Goal: Task Accomplishment & Management: Manage account settings

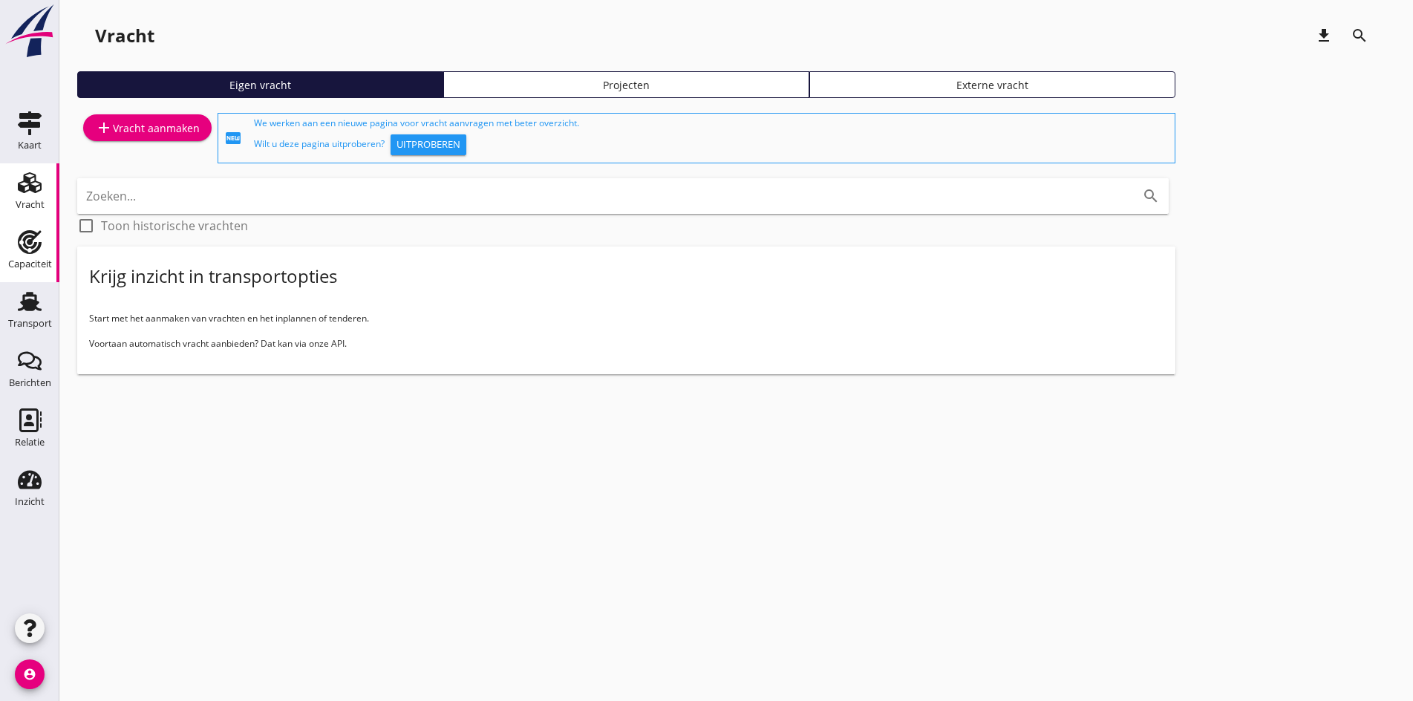
click at [27, 242] on use at bounding box center [30, 242] width 24 height 24
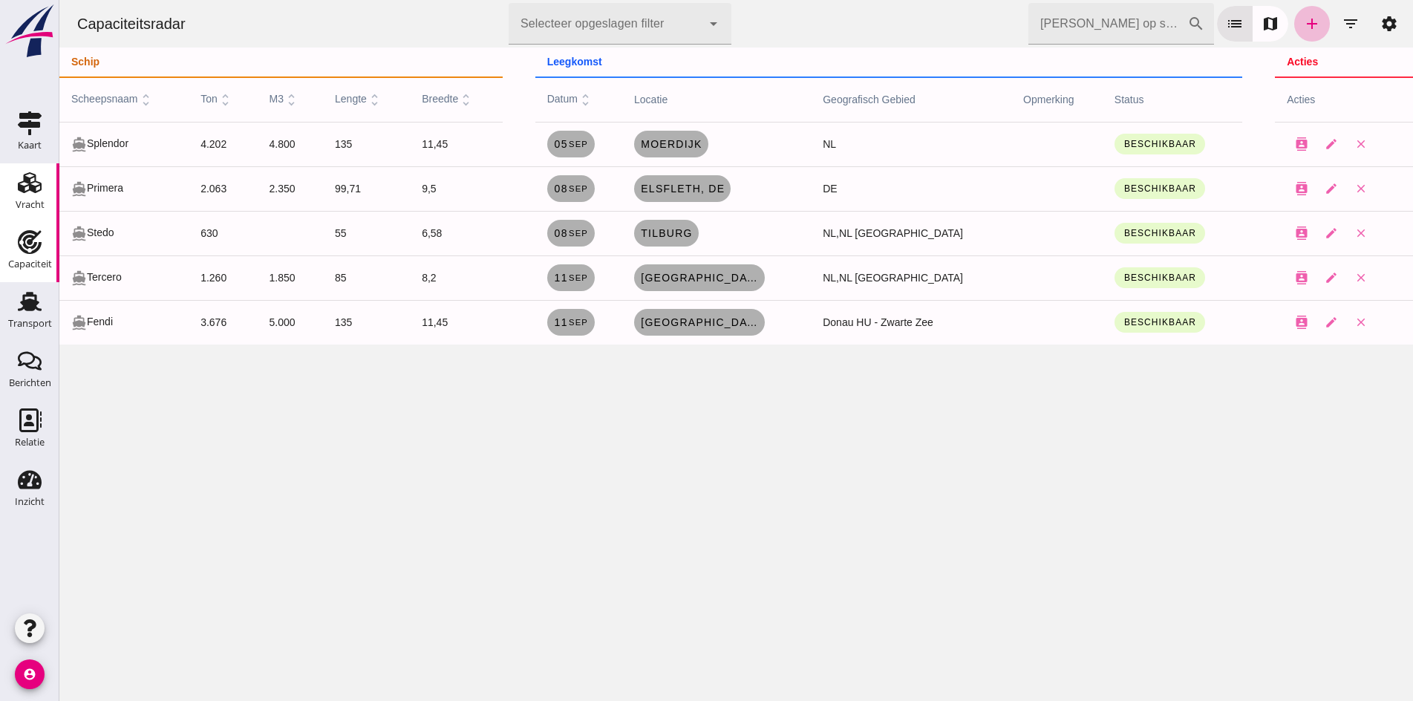
click at [25, 184] on icon "Vracht" at bounding box center [30, 183] width 24 height 24
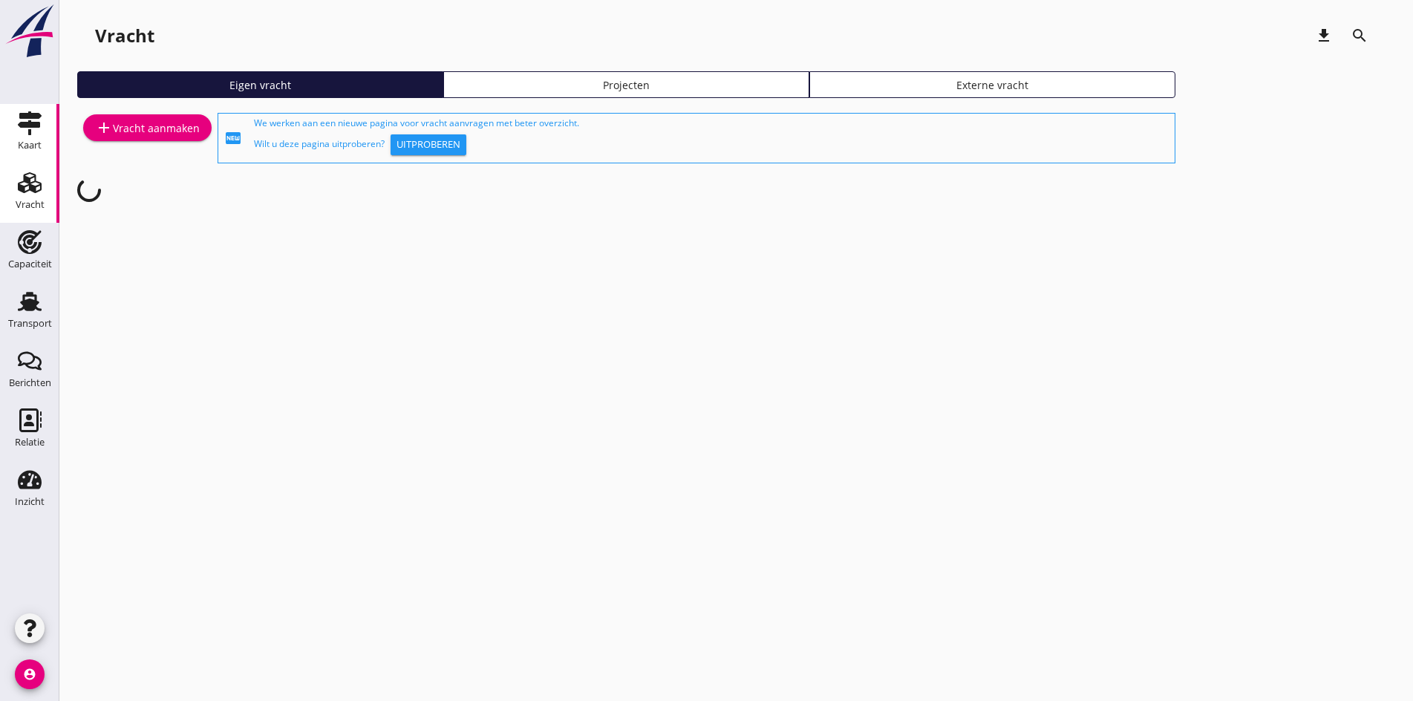
click at [24, 149] on div "Kaart" at bounding box center [30, 145] width 24 height 10
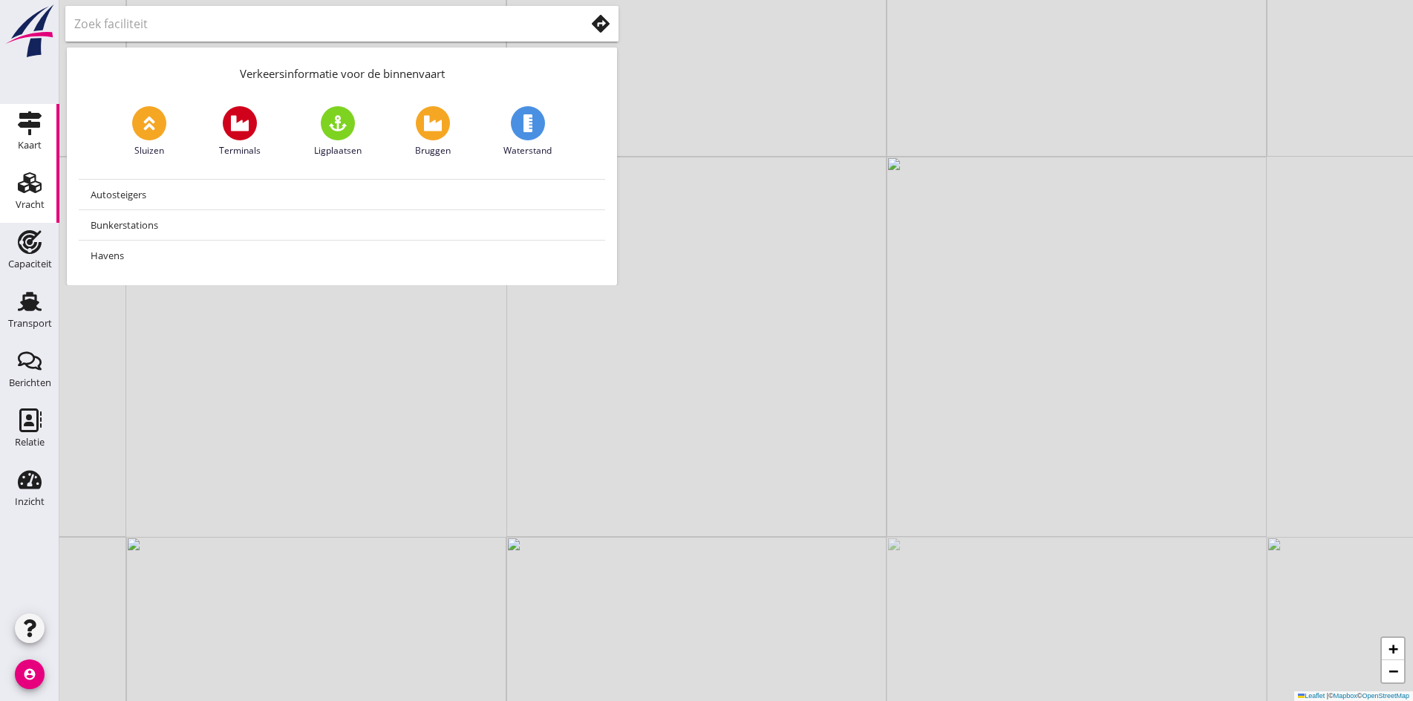
click at [33, 176] on icon "Vracht" at bounding box center [30, 183] width 24 height 24
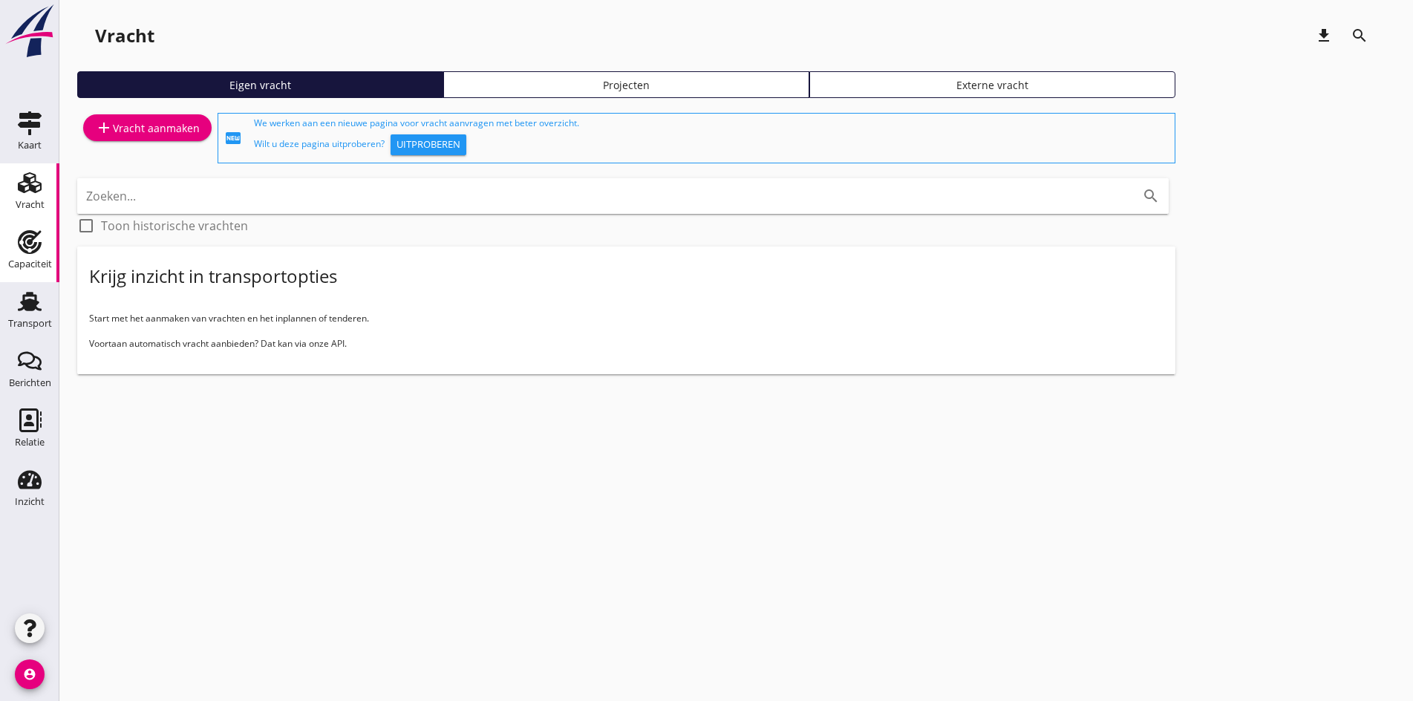
click at [30, 246] on icon "Capaciteit" at bounding box center [30, 242] width 24 height 24
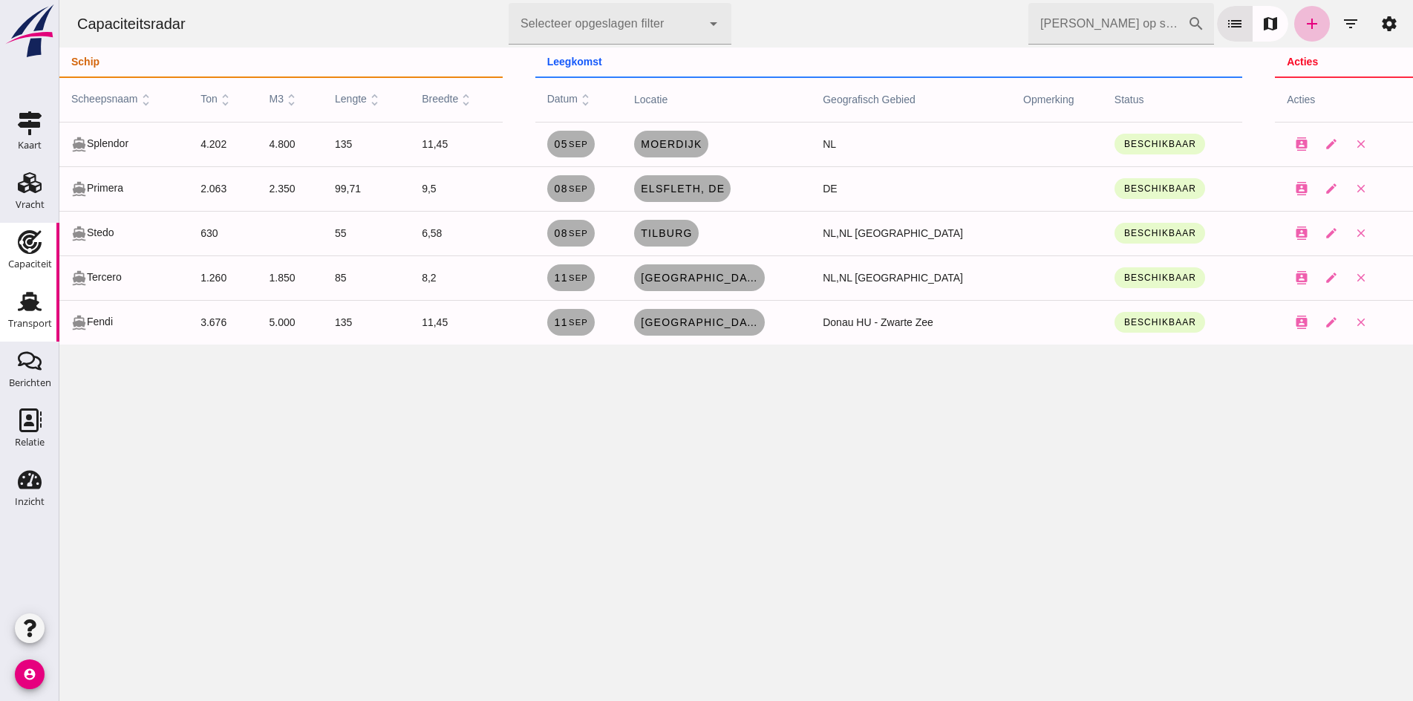
click at [28, 327] on div "Transport" at bounding box center [30, 323] width 44 height 10
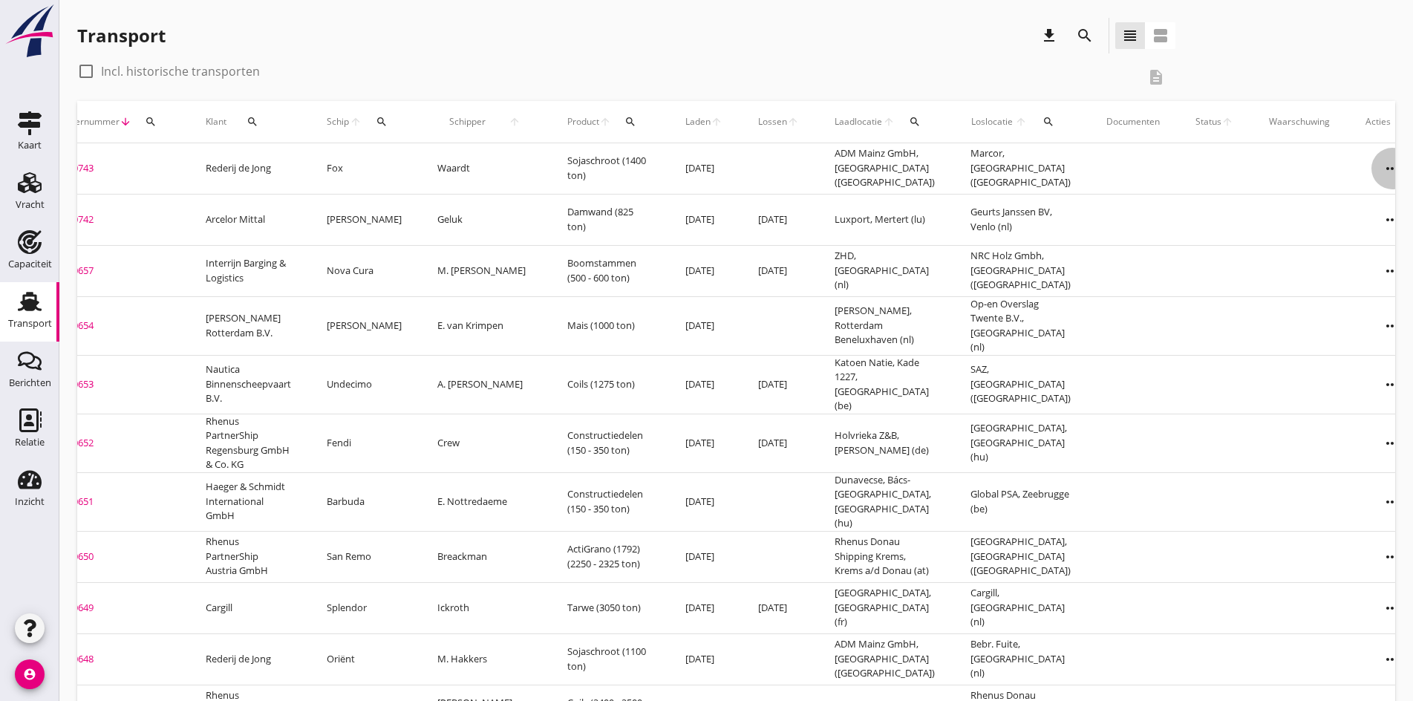
click at [1371, 162] on icon "more_horiz" at bounding box center [1392, 169] width 42 height 42
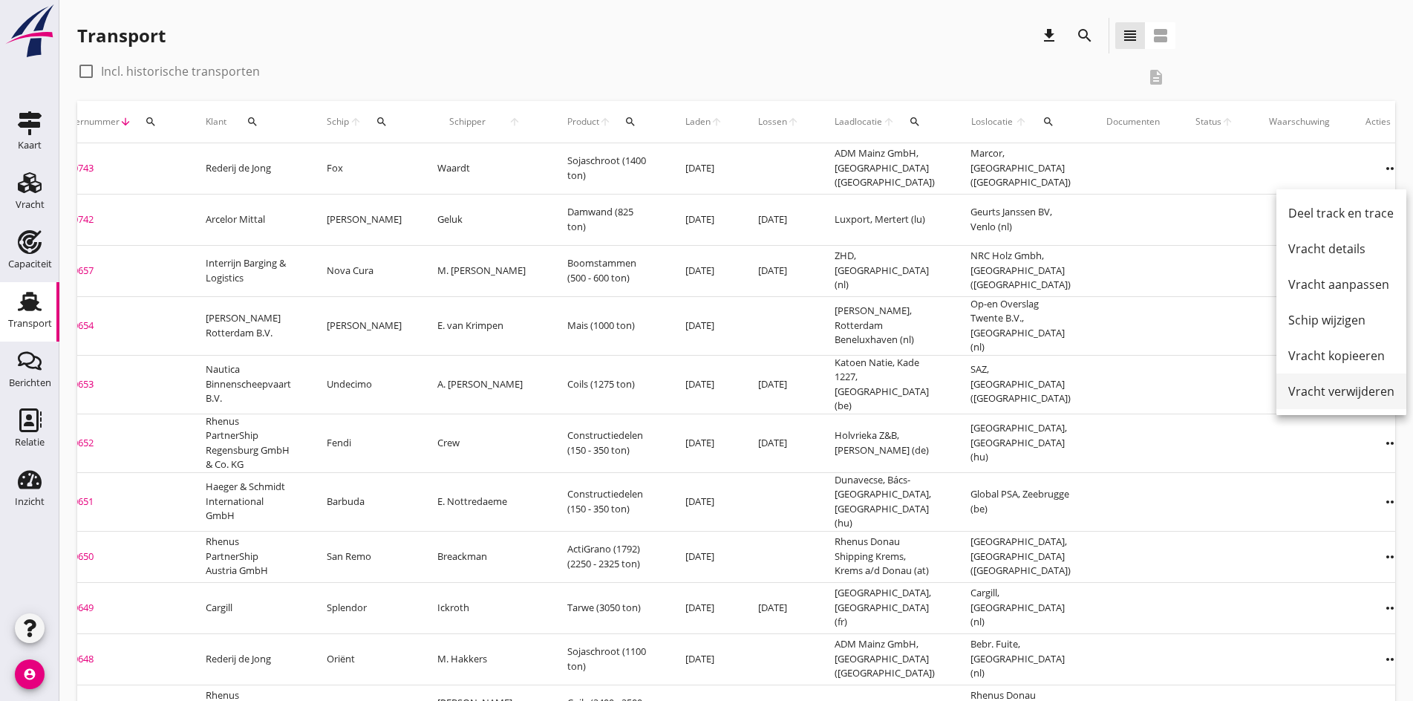
click at [1296, 401] on link "Vracht verwijderen" at bounding box center [1341, 391] width 130 height 36
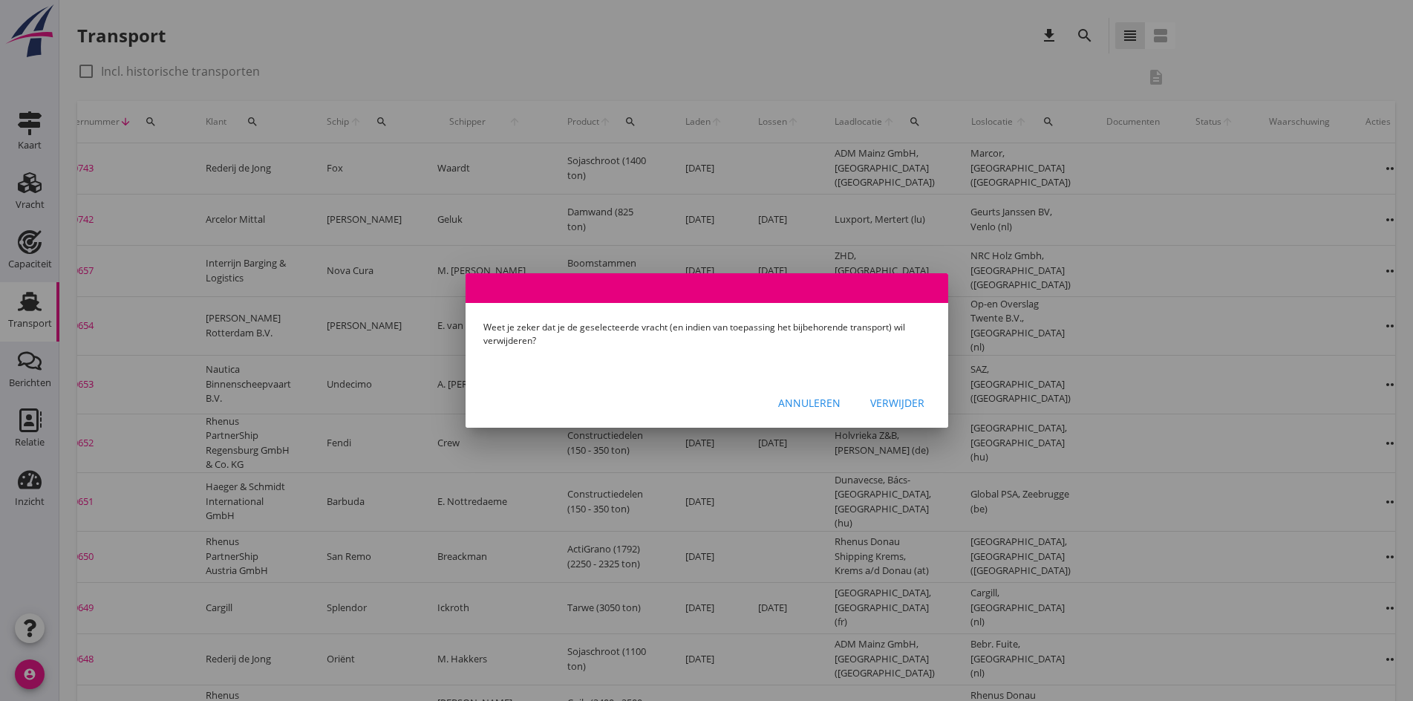
click at [896, 394] on div "Annuleren Verwijder" at bounding box center [706, 402] width 483 height 50
click at [895, 396] on div "Verwijder" at bounding box center [897, 403] width 54 height 16
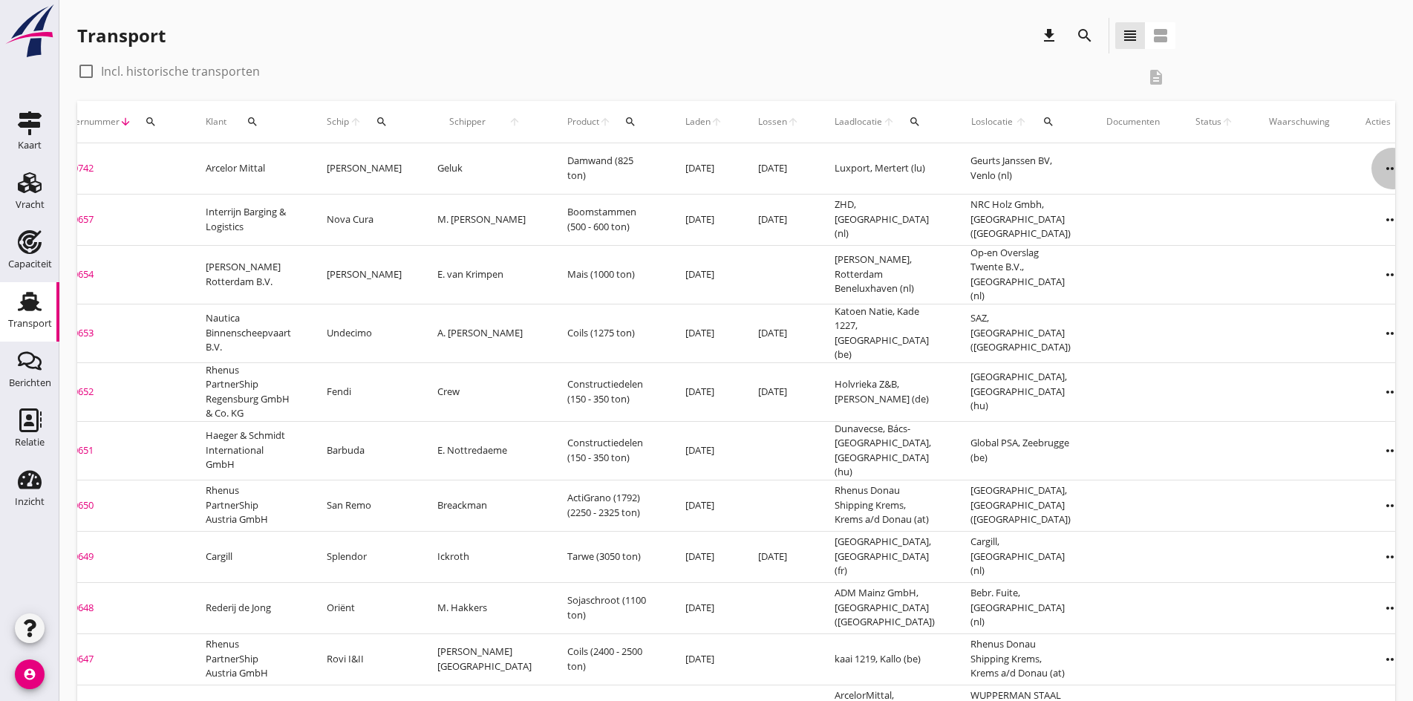
click at [1371, 154] on icon "more_horiz" at bounding box center [1392, 169] width 42 height 42
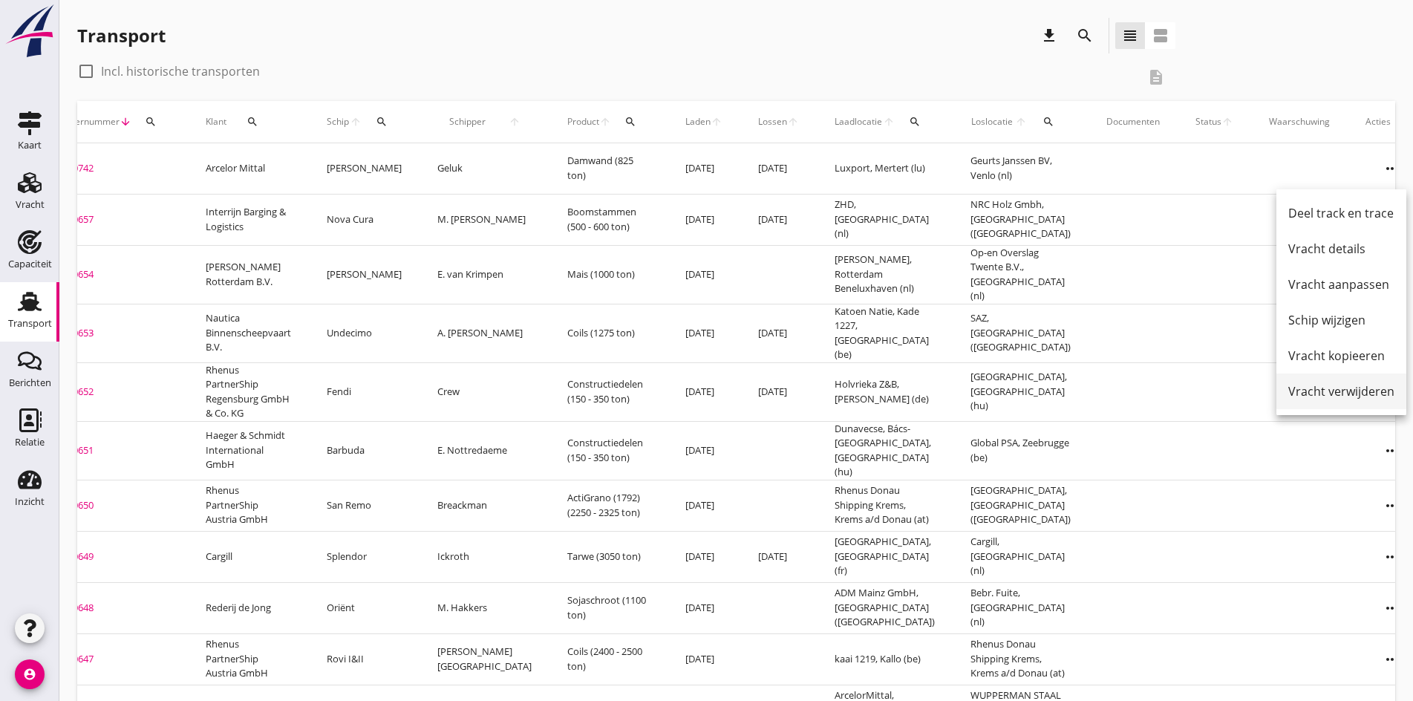
click at [1310, 390] on div "Vracht verwijderen" at bounding box center [1341, 391] width 106 height 18
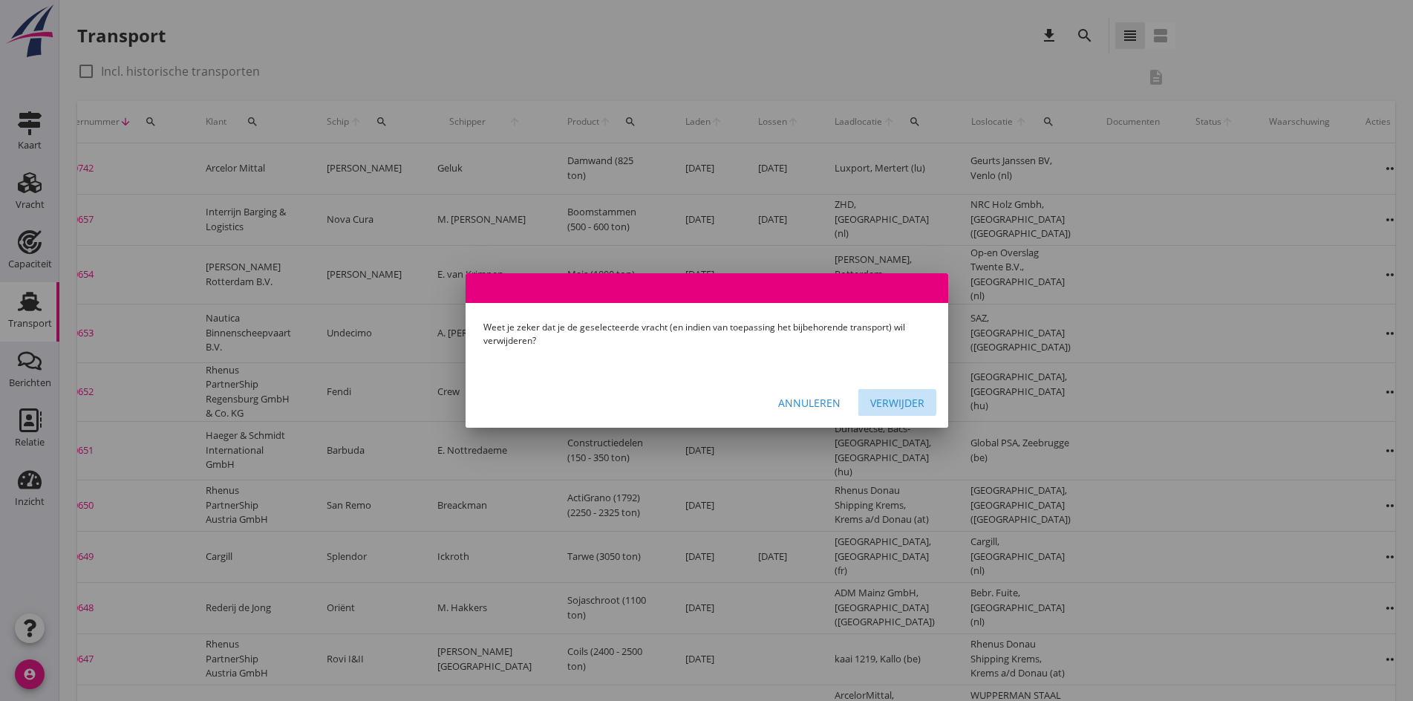
click at [913, 395] on div "Verwijder" at bounding box center [897, 403] width 54 height 16
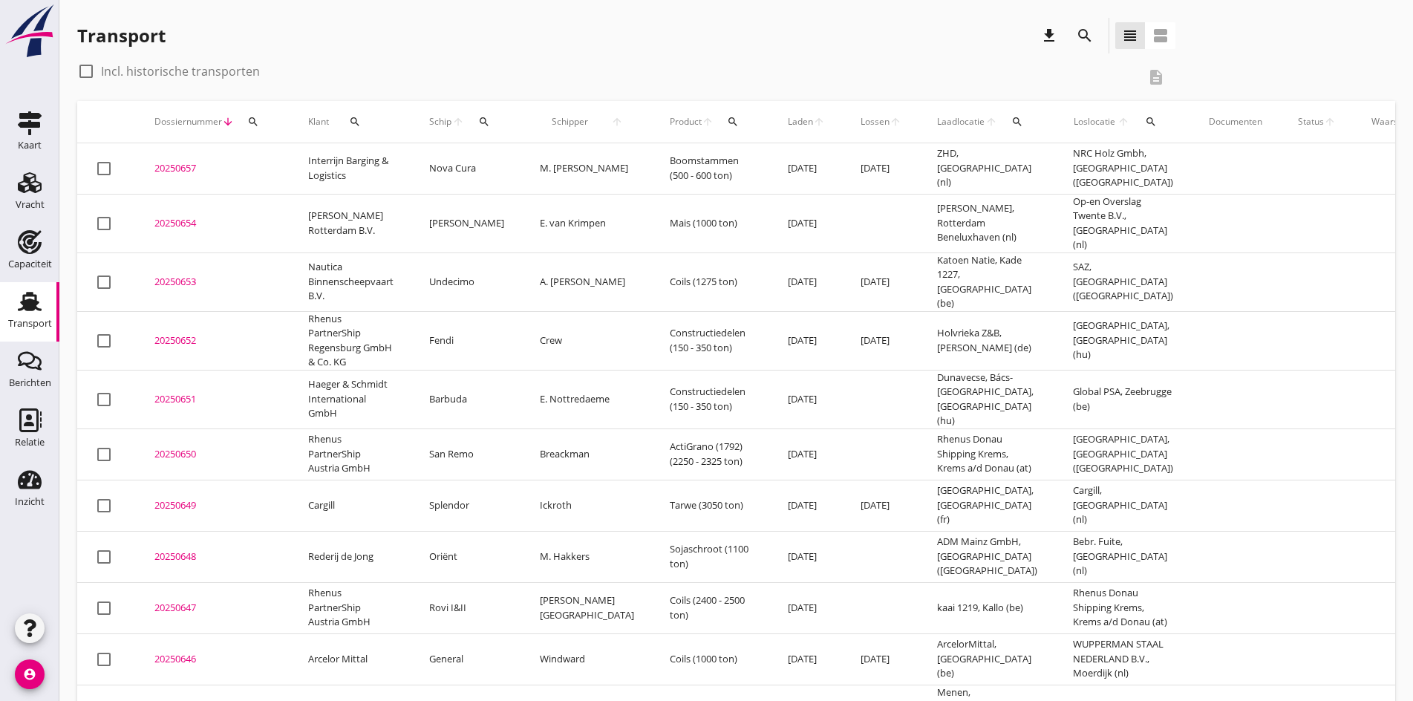
click at [313, 35] on div "Transport download search view_headline view_agenda" at bounding box center [626, 36] width 1098 height 36
